Goal: Task Accomplishment & Management: Manage account settings

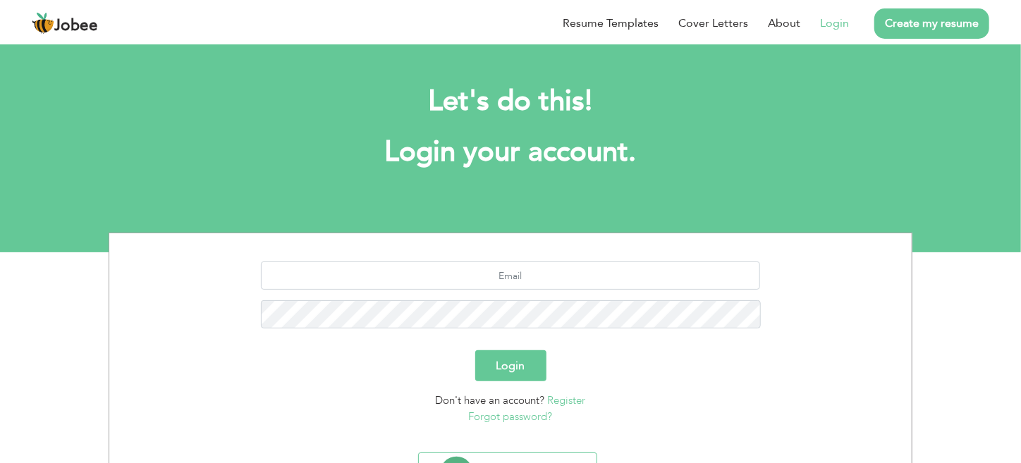
click at [828, 19] on link "Login" at bounding box center [834, 23] width 29 height 17
click at [512, 285] on input "text" at bounding box center [511, 276] width 500 height 28
type input "chh01155@gmail.com"
click at [497, 363] on button "Login" at bounding box center [510, 366] width 71 height 31
